Goal: Information Seeking & Learning: Learn about a topic

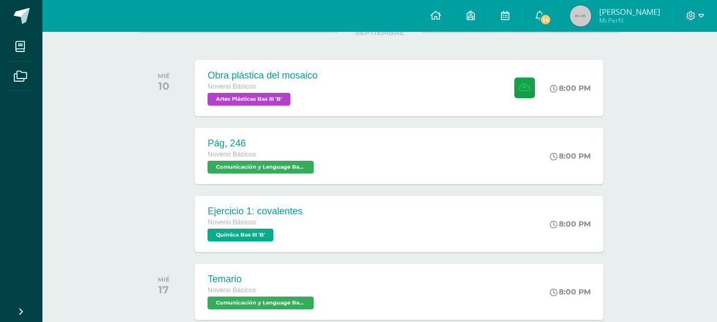
scroll to position [149, 0]
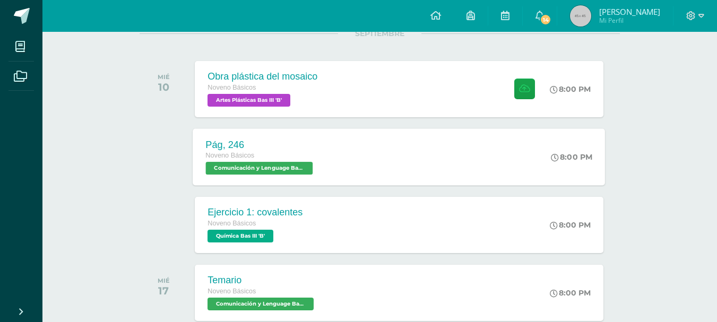
click at [320, 156] on div "Pág, 246 Noveno Básicos Comunicación y Lenguage Bas III 'B'" at bounding box center [260, 156] width 135 height 57
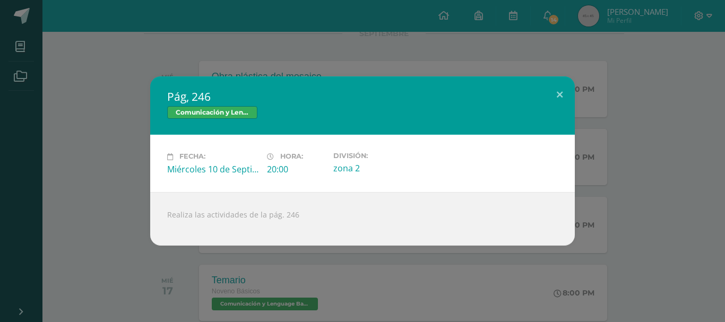
click at [604, 140] on div "Pág, 246 Comunicación y Lenguage Bas III Fecha: Miércoles 10 de Septiembre Hora…" at bounding box center [362, 160] width 717 height 169
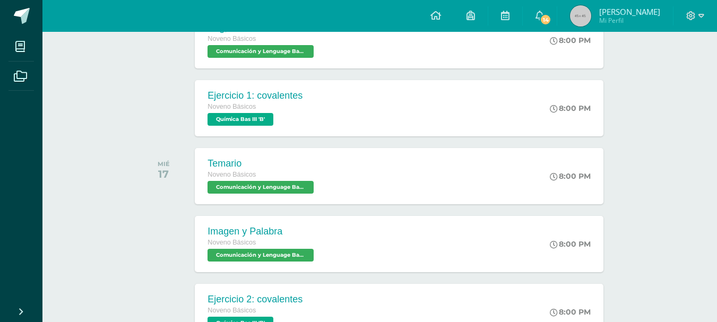
scroll to position [259, 0]
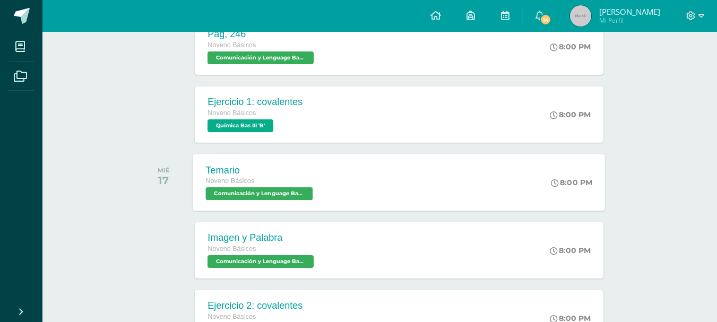
click at [372, 184] on div "Temario Noveno Básicos Comunicación y Lenguage Bas III 'B' 8:00 PM Temario Comu…" at bounding box center [399, 182] width 412 height 57
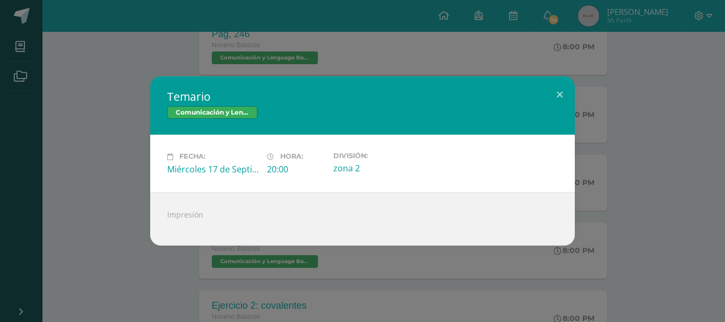
click at [621, 123] on div "Temario Comunicación y Lenguage Bas III Fecha: Miércoles 17 de Septiembre Hora:…" at bounding box center [362, 160] width 717 height 169
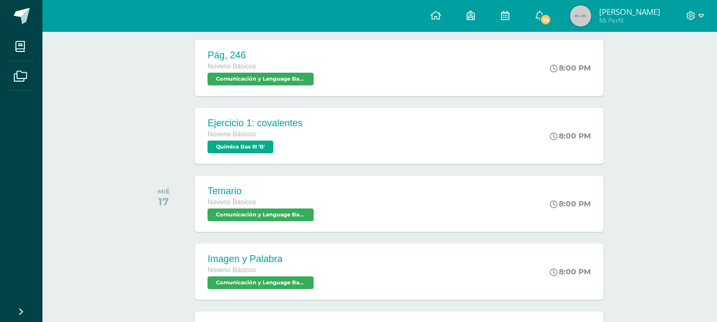
scroll to position [217, 0]
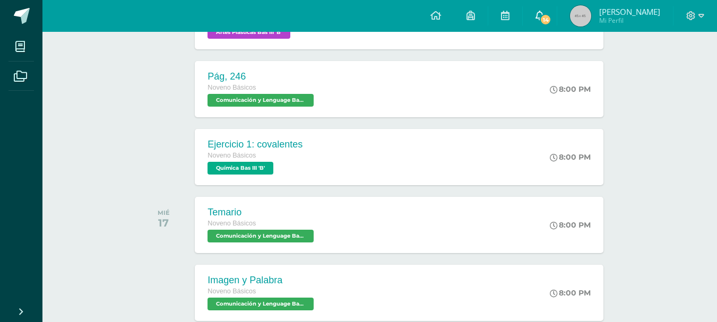
click at [544, 16] on icon at bounding box center [540, 16] width 8 height 10
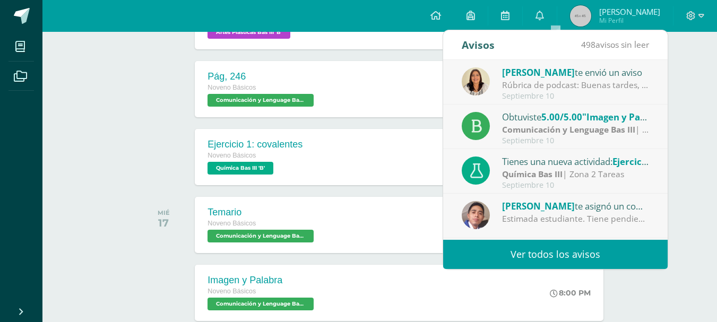
click at [605, 73] on div "Carmen Melgar te envió un aviso" at bounding box center [576, 72] width 148 height 14
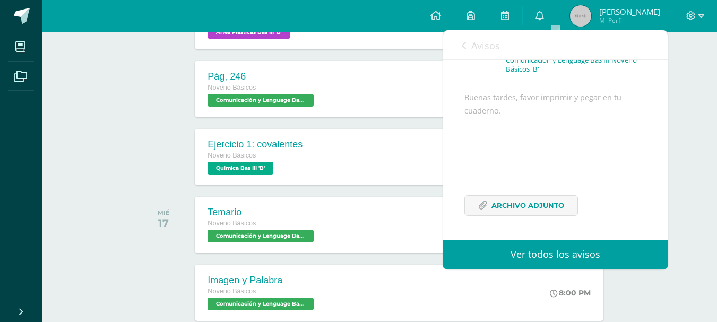
scroll to position [99, 0]
click at [554, 204] on span "Archivo Adjunto" at bounding box center [528, 206] width 73 height 20
click at [687, 133] on div "Actividades recientes y próximas Tablero Pendientes de entrega Entregadas todas…" at bounding box center [379, 132] width 675 height 634
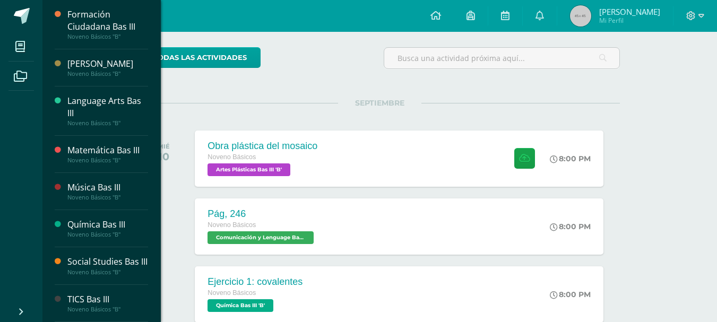
scroll to position [389, 0]
click at [101, 104] on div "Language Arts Bas III" at bounding box center [107, 107] width 81 height 24
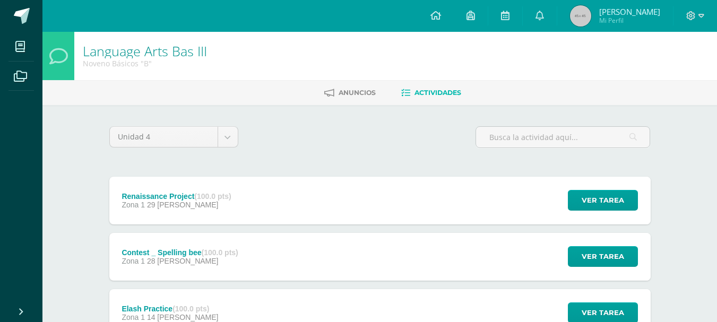
click at [273, 191] on div "Renaissance Project (100.0 pts) Zona 1 29 [PERSON_NAME] Ver tarea Renaissance P…" at bounding box center [379, 201] width 541 height 48
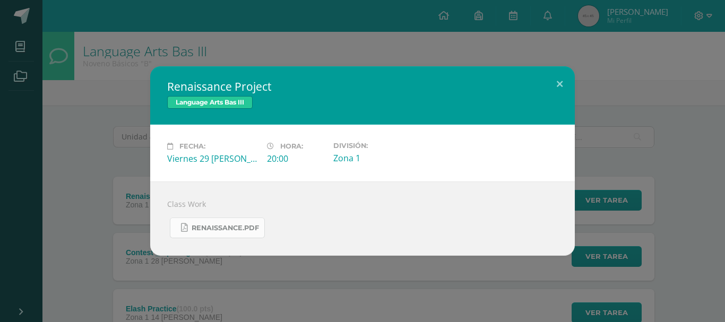
click at [251, 229] on span "Renaissance.pdf" at bounding box center [225, 228] width 67 height 8
